Goal: Task Accomplishment & Management: Use online tool/utility

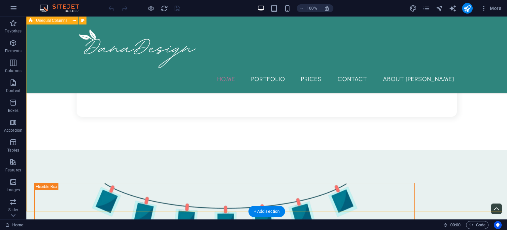
scroll to position [366, 0]
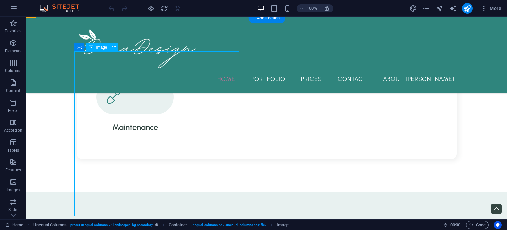
select select "%"
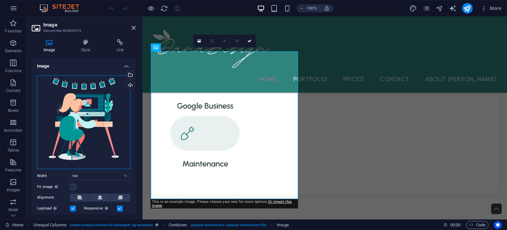
click at [104, 94] on div "Drag files here, click to choose files or select files from Files or our free s…" at bounding box center [84, 122] width 94 height 94
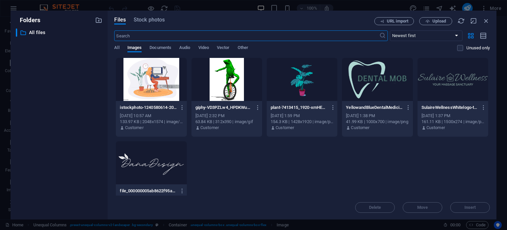
scroll to position [392, 0]
click at [178, 105] on button "button" at bounding box center [181, 107] width 9 height 11
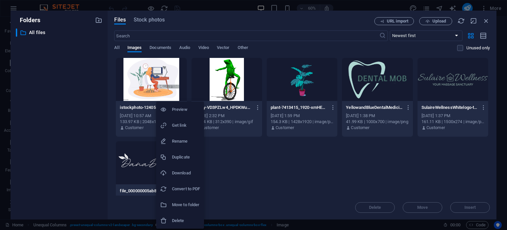
click at [183, 113] on li "Preview" at bounding box center [180, 109] width 48 height 16
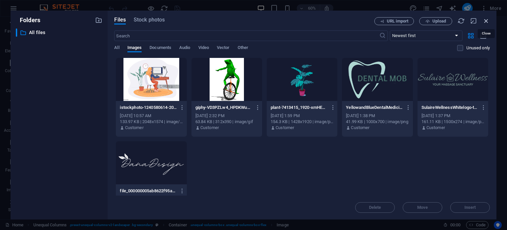
click at [485, 21] on icon "button" at bounding box center [486, 20] width 7 height 7
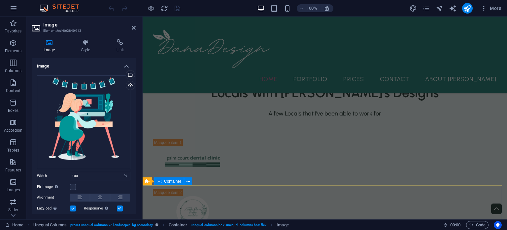
scroll to position [1217, 0]
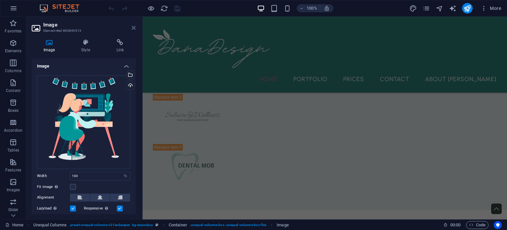
click at [132, 30] on icon at bounding box center [134, 27] width 4 height 5
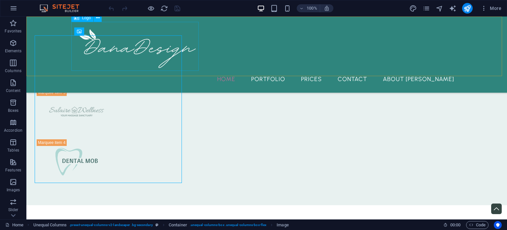
scroll to position [382, 0]
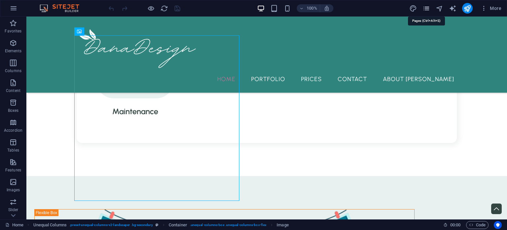
click at [429, 10] on icon "pages" at bounding box center [427, 9] width 8 height 8
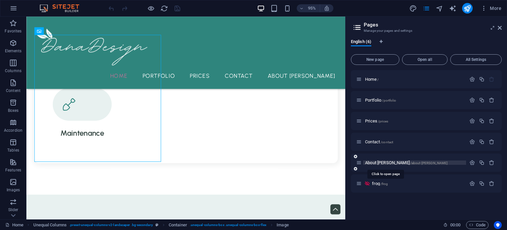
click at [379, 160] on span "About [PERSON_NAME] /about-[PERSON_NAME]" at bounding box center [406, 162] width 83 height 5
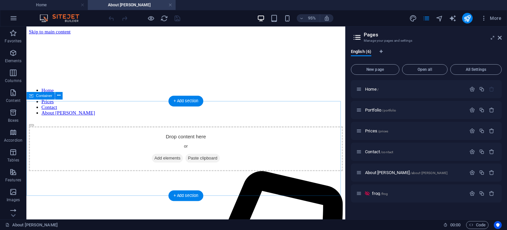
scroll to position [0, 0]
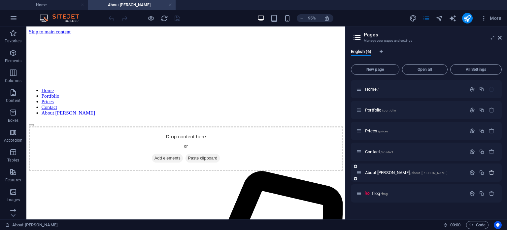
click at [491, 174] on icon "button" at bounding box center [492, 172] width 6 height 6
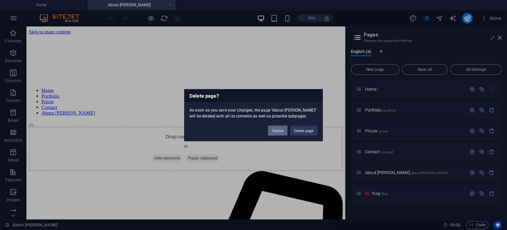
click at [278, 129] on button "Cancel" at bounding box center [277, 130] width 19 height 10
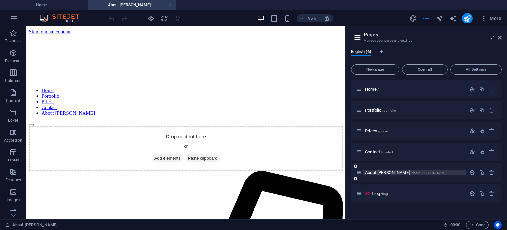
click at [411, 172] on span "/about-[PERSON_NAME]" at bounding box center [430, 173] width 38 height 4
click at [470, 173] on icon "button" at bounding box center [473, 172] width 6 height 6
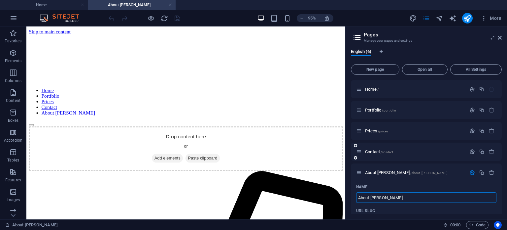
scroll to position [120, 0]
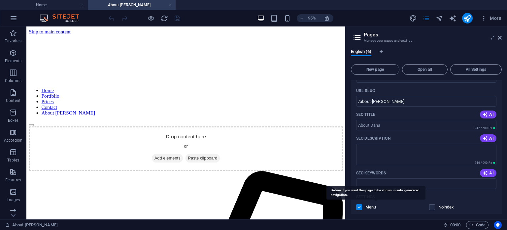
click at [369, 205] on p "Menu" at bounding box center [376, 207] width 21 height 6
click at [0, 0] on input "checkbox" at bounding box center [0, 0] width 0 height 0
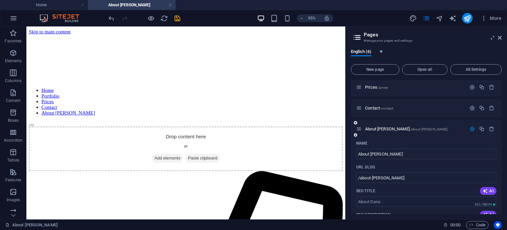
scroll to position [0, 0]
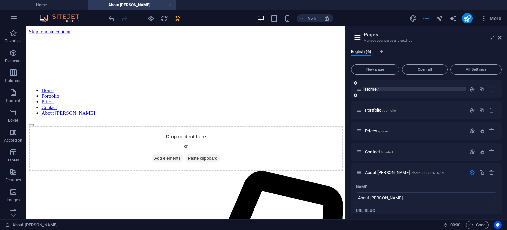
click at [374, 90] on span "Home /" at bounding box center [372, 89] width 14 height 5
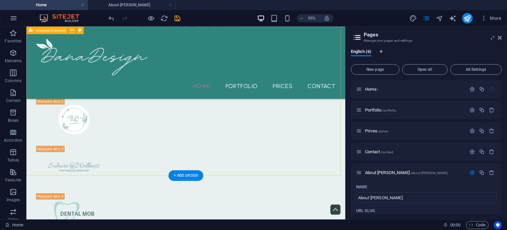
scroll to position [1141, 0]
click at [187, 175] on div "+ Add section" at bounding box center [186, 175] width 35 height 11
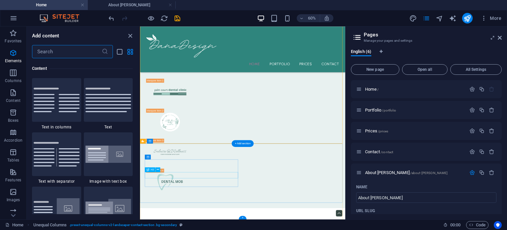
scroll to position [1156, 0]
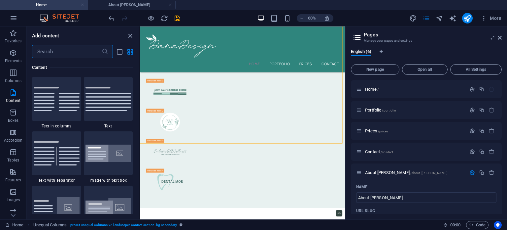
click at [72, 53] on input "text" at bounding box center [67, 51] width 70 height 13
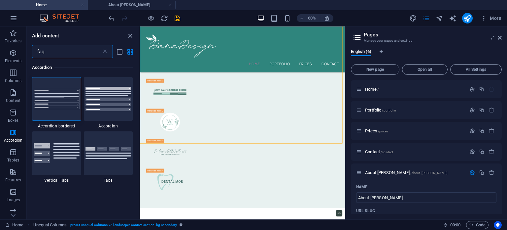
scroll to position [0, 0]
type input "faq"
click at [113, 111] on img at bounding box center [109, 99] width 46 height 24
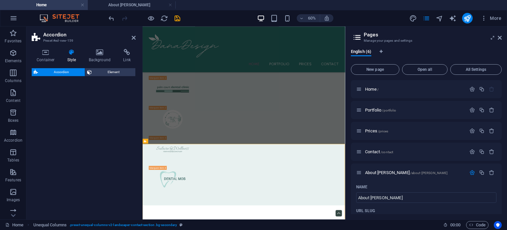
select select "rem"
select select "preset-accordion-v3-default"
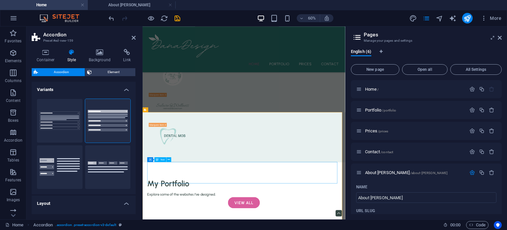
scroll to position [1160, 0]
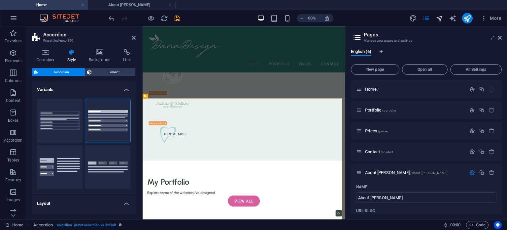
click at [440, 22] on icon "navigator" at bounding box center [440, 19] width 8 height 8
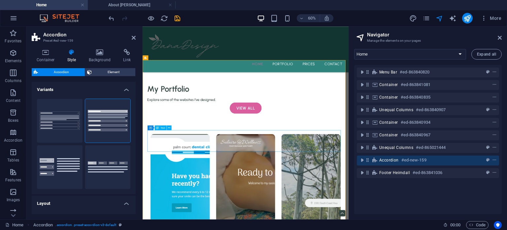
scroll to position [1198, 0]
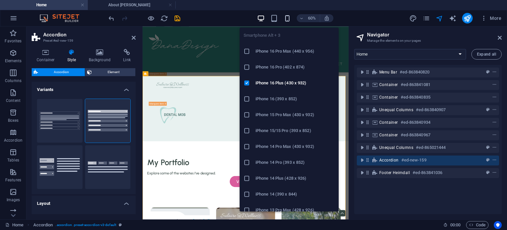
click at [284, 18] on icon "button" at bounding box center [288, 19] width 8 height 8
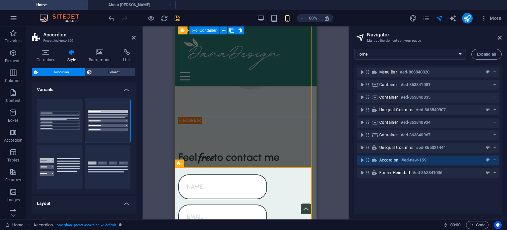
scroll to position [1720, 0]
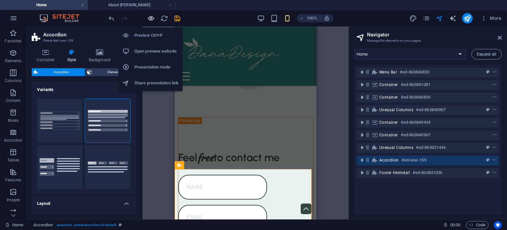
click at [151, 19] on icon "button" at bounding box center [151, 19] width 8 height 8
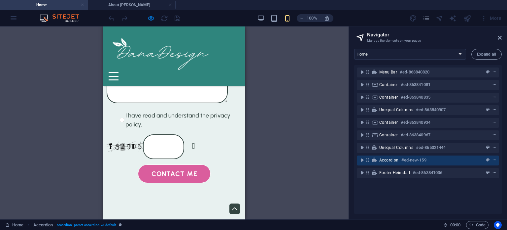
scroll to position [1464, 0]
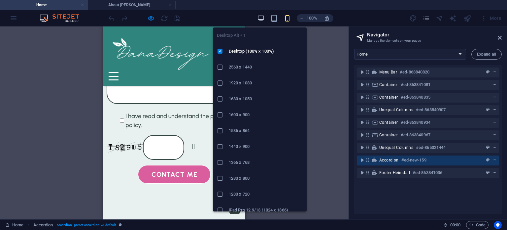
click at [258, 15] on icon "button" at bounding box center [261, 19] width 8 height 8
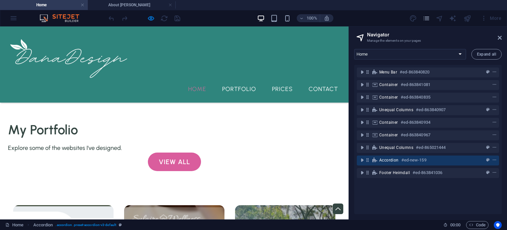
scroll to position [1114, 0]
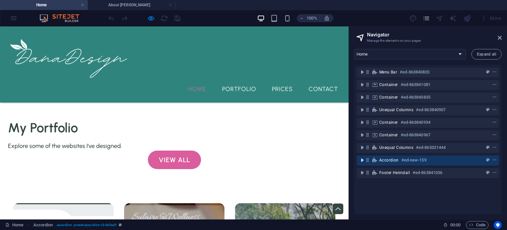
click at [362, 160] on icon "toggle-expand" at bounding box center [362, 160] width 7 height 7
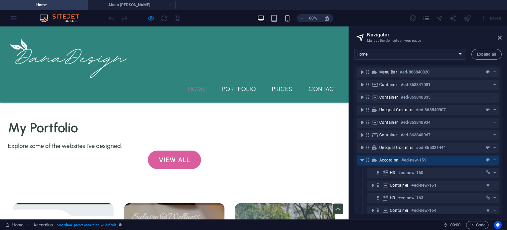
click at [14, 22] on div "100% More" at bounding box center [253, 18] width 507 height 16
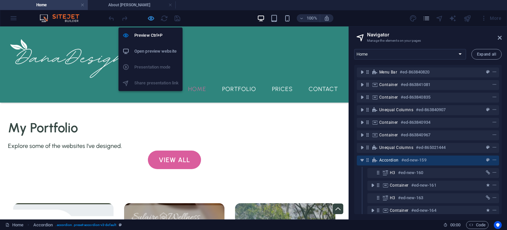
click at [151, 17] on icon "button" at bounding box center [151, 19] width 8 height 8
select select "rem"
select select "preset-accordion-v3-default"
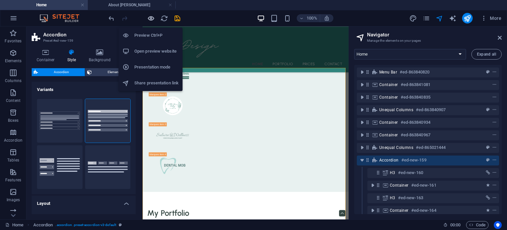
scroll to position [1212, 0]
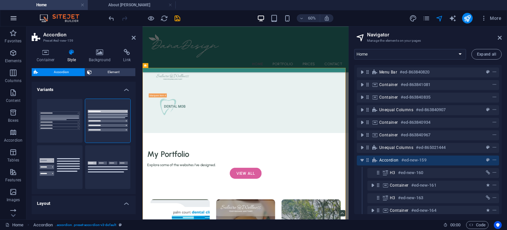
click at [14, 19] on icon "button" at bounding box center [14, 18] width 8 height 8
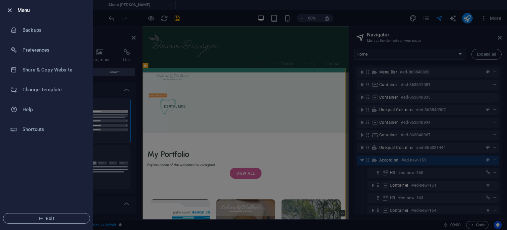
click at [10, 13] on icon "button" at bounding box center [10, 11] width 8 height 8
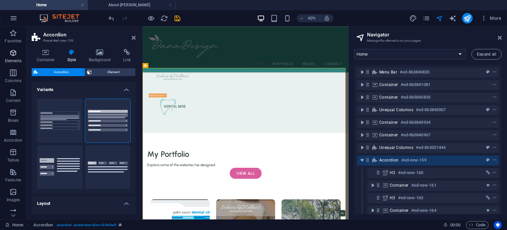
click at [14, 53] on icon "button" at bounding box center [13, 53] width 8 height 8
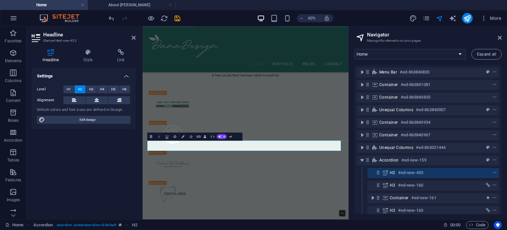
scroll to position [1123, 0]
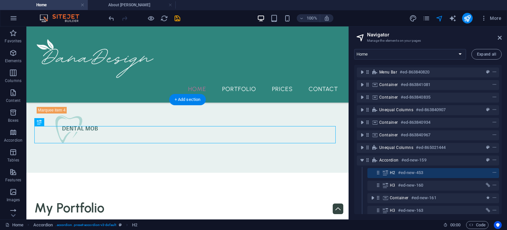
scroll to position [1222, 0]
click at [15, 20] on icon "button" at bounding box center [14, 18] width 8 height 8
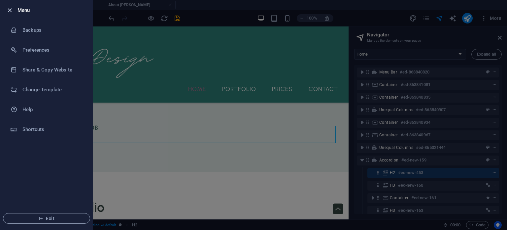
click at [9, 11] on icon "button" at bounding box center [10, 11] width 8 height 8
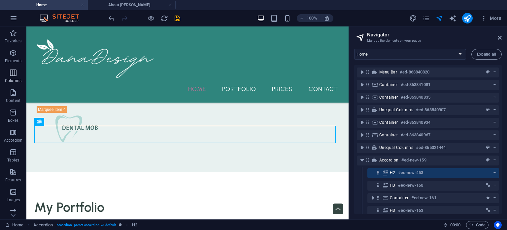
click at [14, 69] on icon "button" at bounding box center [13, 73] width 8 height 8
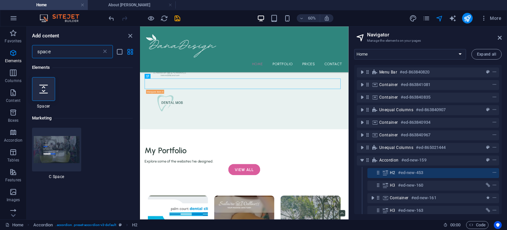
scroll to position [0, 0]
type input "space"
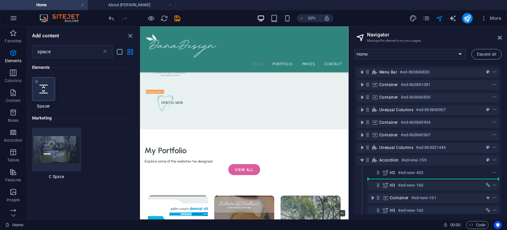
select select "px"
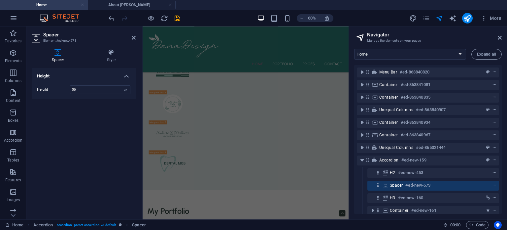
scroll to position [1172, 0]
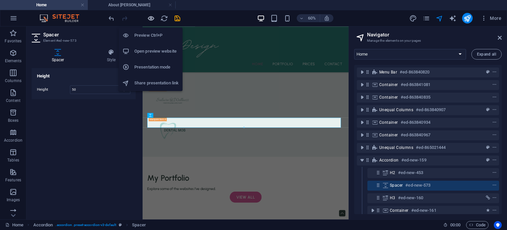
click at [153, 17] on icon "button" at bounding box center [151, 19] width 8 height 8
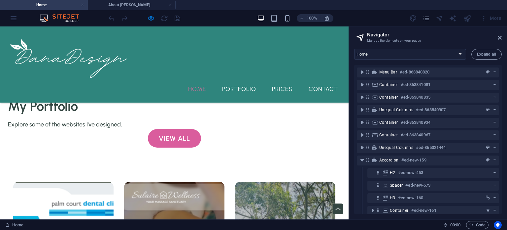
scroll to position [1135, 0]
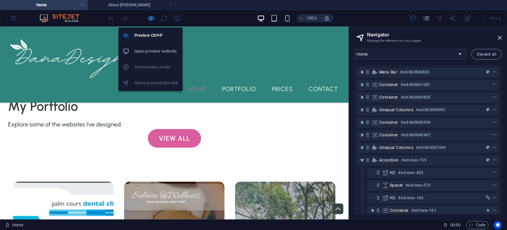
click at [152, 18] on icon "button" at bounding box center [151, 19] width 8 height 8
select select "px"
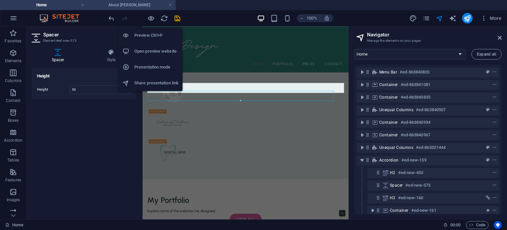
scroll to position [1233, 0]
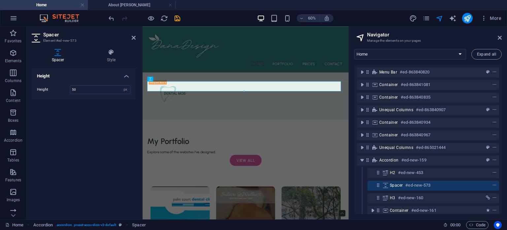
click at [504, 36] on aside "Navigator Manage the elements on your pages Home Portfolio Prices Contact About…" at bounding box center [428, 122] width 159 height 193
click at [501, 38] on icon at bounding box center [500, 37] width 4 height 5
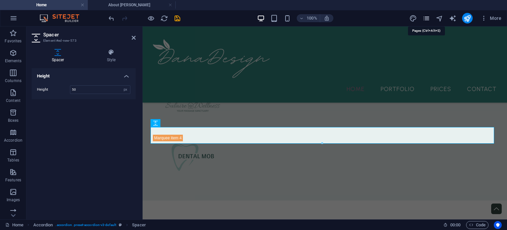
click at [427, 19] on icon "pages" at bounding box center [427, 19] width 8 height 8
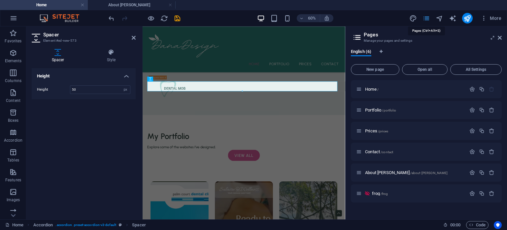
scroll to position [1232, 0]
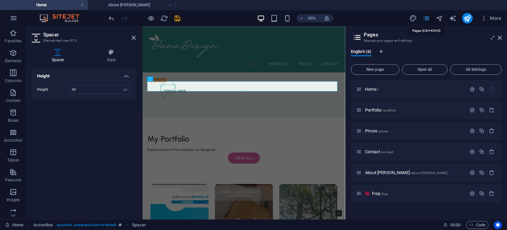
click at [427, 19] on icon "pages" at bounding box center [427, 19] width 8 height 8
click at [414, 19] on icon "design" at bounding box center [414, 19] width 8 height 8
select select "px"
select select "500"
select select "px"
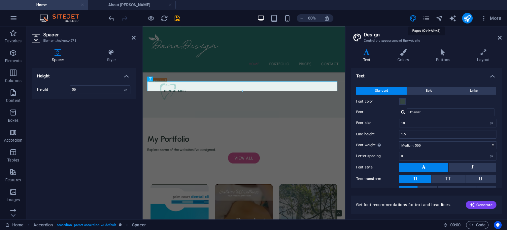
click at [427, 19] on icon "pages" at bounding box center [427, 19] width 8 height 8
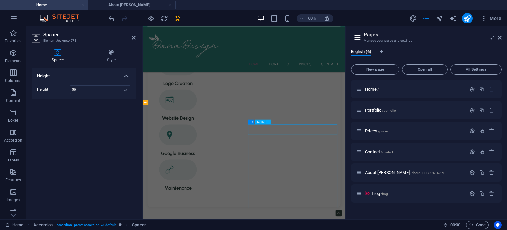
scroll to position [244, 0]
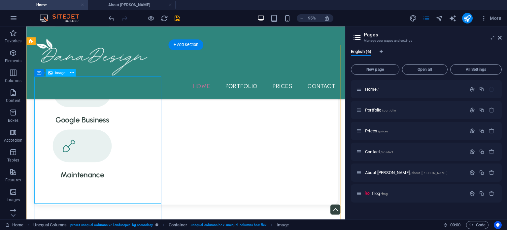
scroll to position [357, 0]
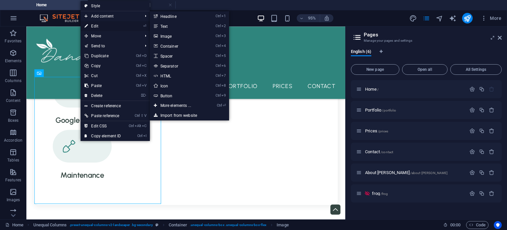
click at [107, 25] on link "⏎ Edit" at bounding box center [103, 26] width 44 height 10
select select "%"
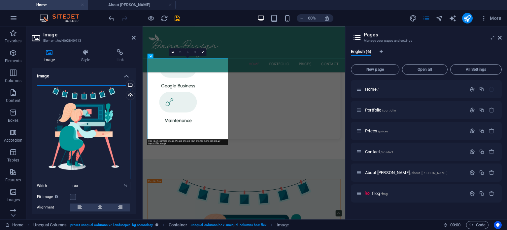
click at [83, 130] on div "Drag files here, click to choose files or select files from Files or our free s…" at bounding box center [84, 132] width 94 height 94
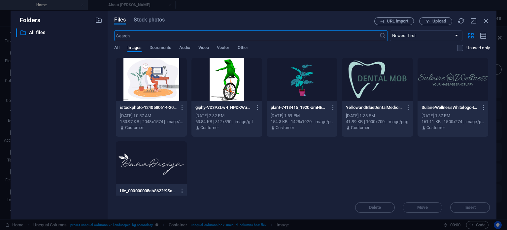
scroll to position [248, 0]
click at [488, 21] on icon "button" at bounding box center [486, 20] width 7 height 7
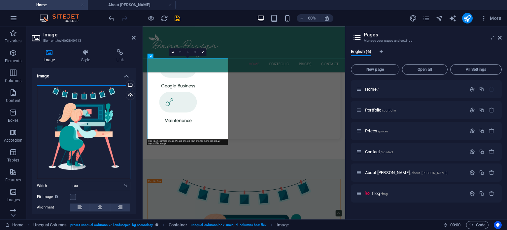
click at [93, 108] on div "Drag files here, click to choose files or select files from Files or our free s…" at bounding box center [84, 132] width 94 height 94
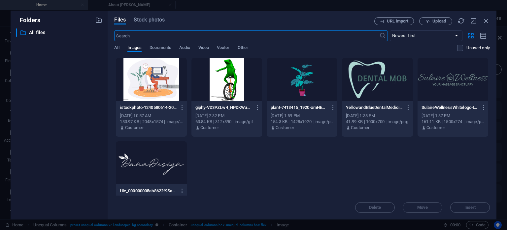
scroll to position [248, 0]
click at [182, 104] on icon "button" at bounding box center [182, 107] width 6 height 6
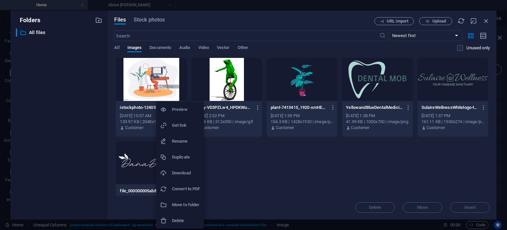
click at [185, 220] on h6 "Delete" at bounding box center [186, 220] width 28 height 8
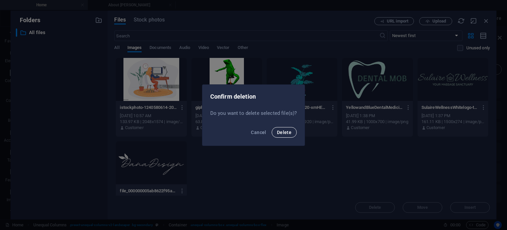
click at [287, 131] on span "Delete" at bounding box center [284, 132] width 15 height 5
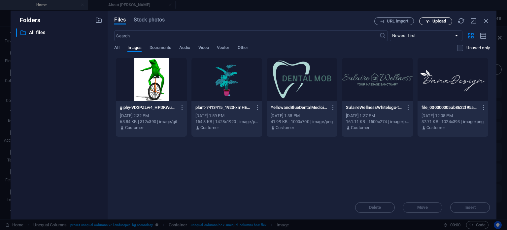
click at [436, 23] on span "Upload" at bounding box center [440, 21] width 14 height 4
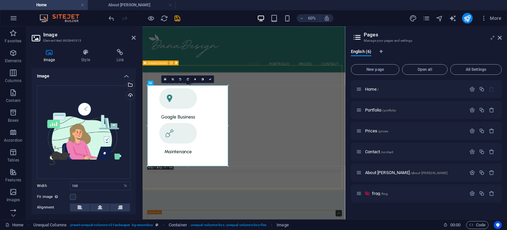
scroll to position [313, 0]
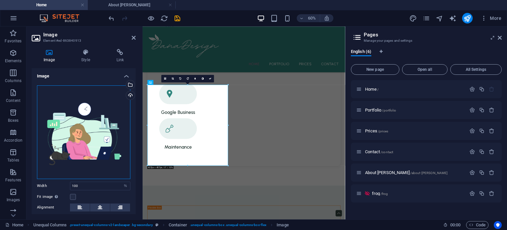
click at [95, 113] on div "Drag files here, click to choose files or select files from Files or our free s…" at bounding box center [84, 132] width 94 height 94
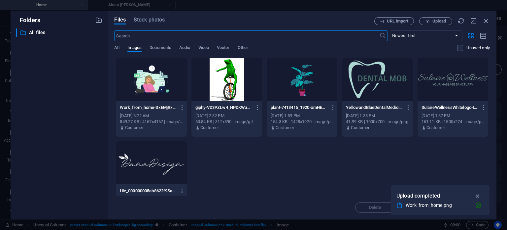
scroll to position [248, 0]
click at [431, 23] on button "Upload" at bounding box center [436, 21] width 33 height 8
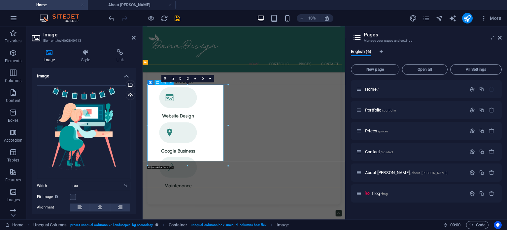
scroll to position [313, 0]
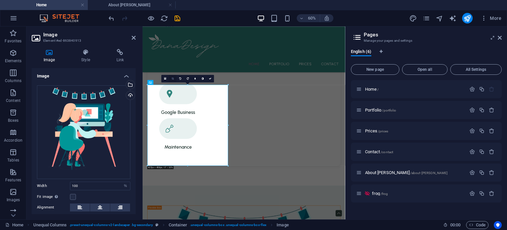
click at [174, 80] on link at bounding box center [173, 79] width 8 height 8
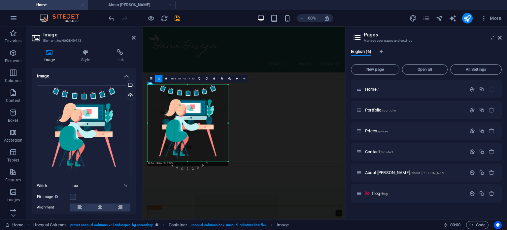
drag, startPoint x: 188, startPoint y: 166, endPoint x: 188, endPoint y: 158, distance: 7.3
click at [188, 158] on div "180 170 160 150 140 130 120 110 100 90 80 70 60 50 40 30 20 10 0 -10 -20 -30 -4…" at bounding box center [188, 123] width 81 height 77
click at [244, 78] on icon at bounding box center [245, 78] width 2 height 2
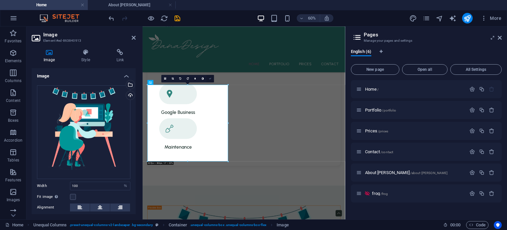
click at [211, 76] on link at bounding box center [211, 79] width 8 height 8
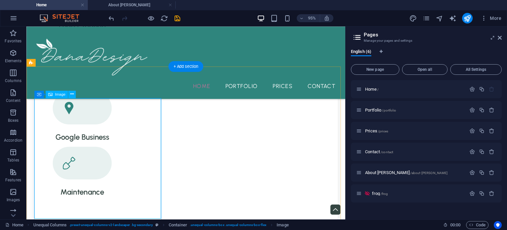
scroll to position [340, 0]
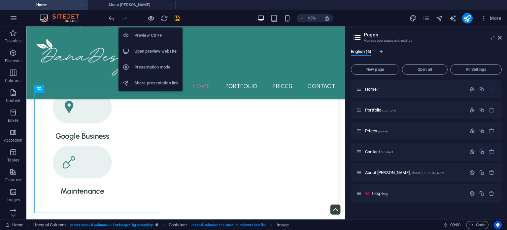
click at [152, 19] on icon "button" at bounding box center [151, 19] width 8 height 8
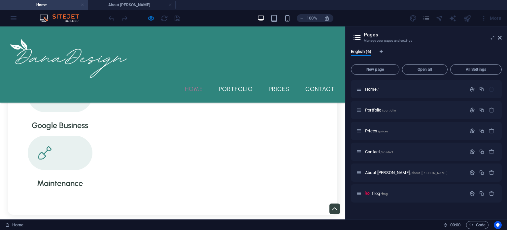
scroll to position [357, 0]
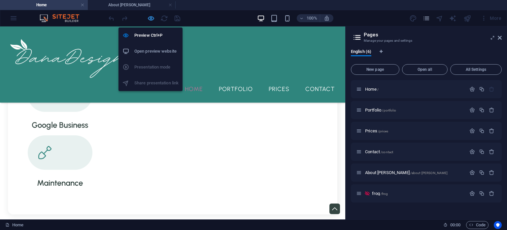
click at [151, 18] on icon "button" at bounding box center [151, 19] width 8 height 8
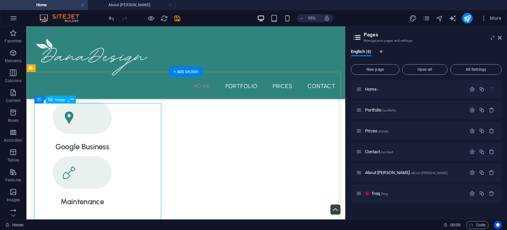
scroll to position [398, 0]
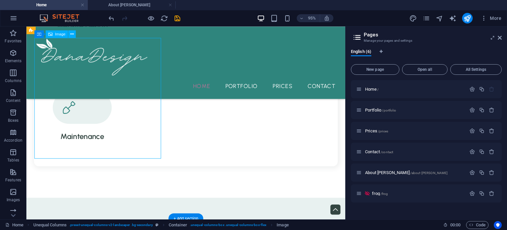
select select "%"
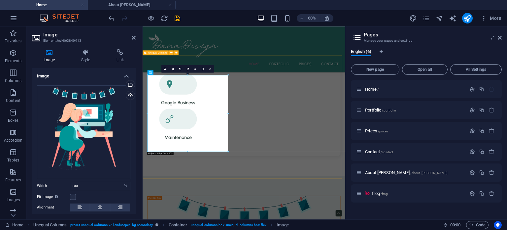
scroll to position [329, 0]
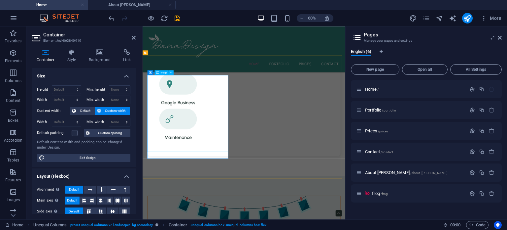
select select "%"
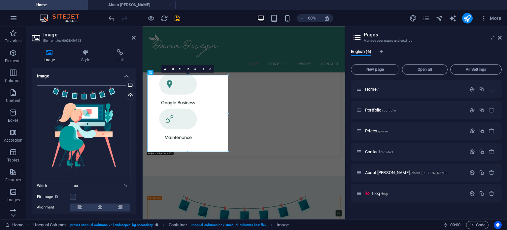
scroll to position [49, 0]
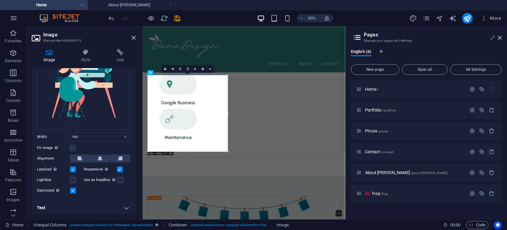
click at [71, 145] on label at bounding box center [73, 148] width 6 height 6
click at [0, 0] on input "Fit image Automatically fit image to a fixed width and height" at bounding box center [0, 0] width 0 height 0
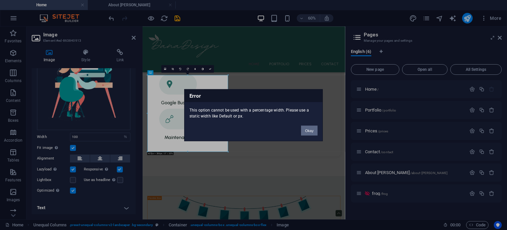
click at [313, 132] on button "Okay" at bounding box center [309, 130] width 17 height 10
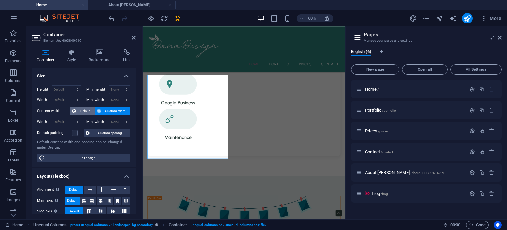
click at [88, 109] on span "Default" at bounding box center [85, 111] width 15 height 8
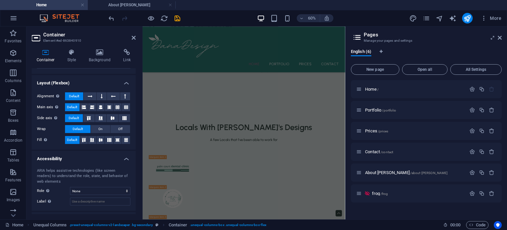
scroll to position [954, 0]
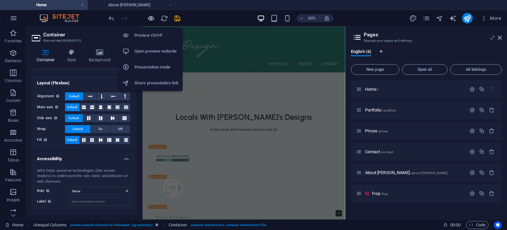
click at [152, 18] on icon "button" at bounding box center [151, 19] width 8 height 8
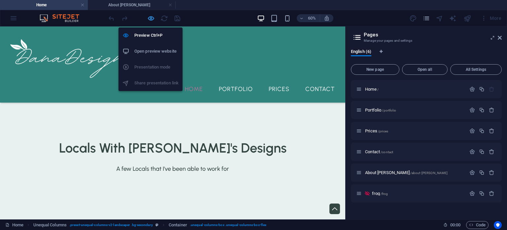
scroll to position [387, 0]
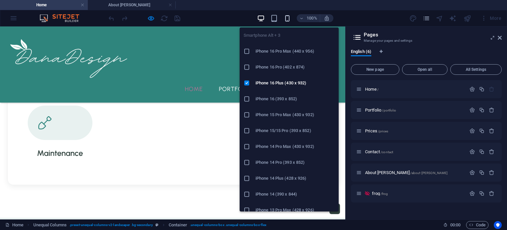
click at [287, 19] on icon "button" at bounding box center [288, 19] width 8 height 8
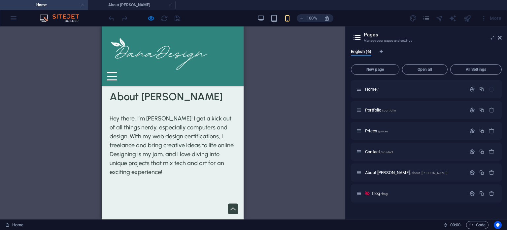
scroll to position [640, 0]
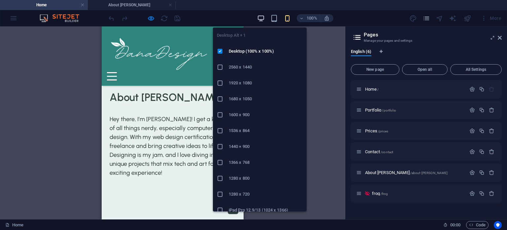
click at [259, 17] on icon "button" at bounding box center [261, 19] width 8 height 8
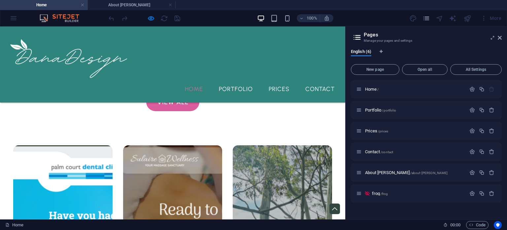
scroll to position [1176, 0]
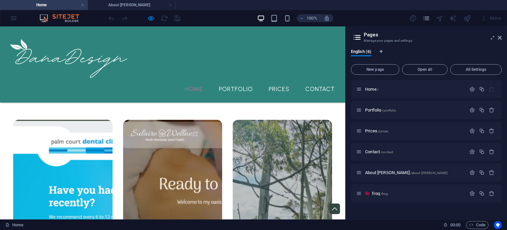
click at [433, 19] on div "More" at bounding box center [457, 18] width 95 height 11
click at [441, 19] on div at bounding box center [440, 18] width 8 height 8
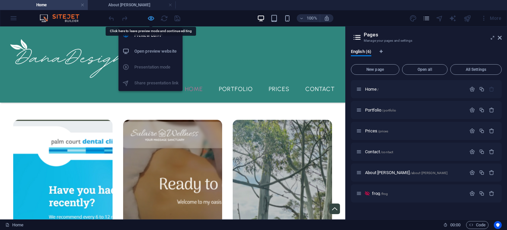
click at [151, 16] on icon "button" at bounding box center [151, 19] width 8 height 8
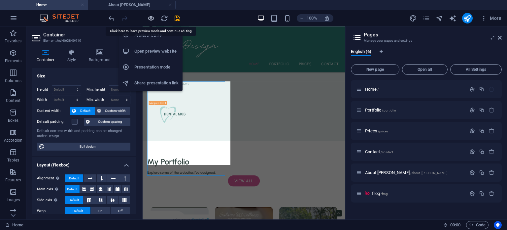
scroll to position [319, 0]
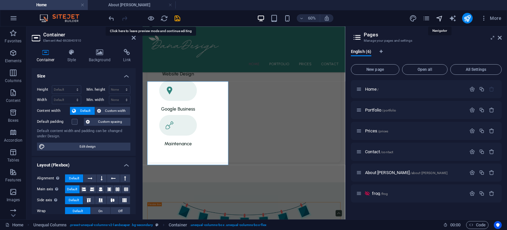
click at [440, 19] on icon "navigator" at bounding box center [440, 19] width 8 height 8
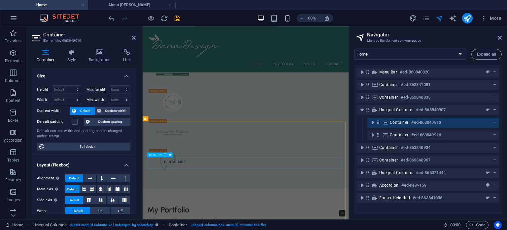
scroll to position [1191, 0]
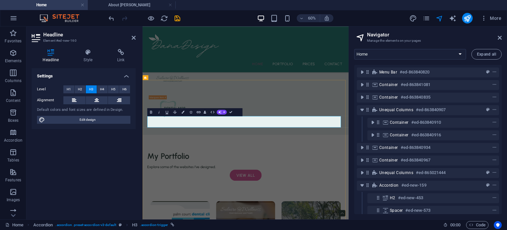
scroll to position [86, 0]
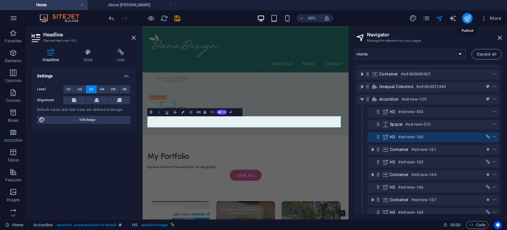
click at [469, 17] on icon "publish" at bounding box center [468, 19] width 8 height 8
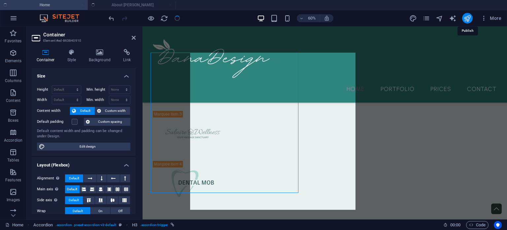
scroll to position [374, 0]
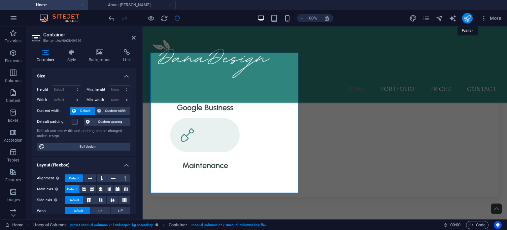
click at [471, 16] on icon "publish" at bounding box center [468, 19] width 8 height 8
